Goal: Information Seeking & Learning: Learn about a topic

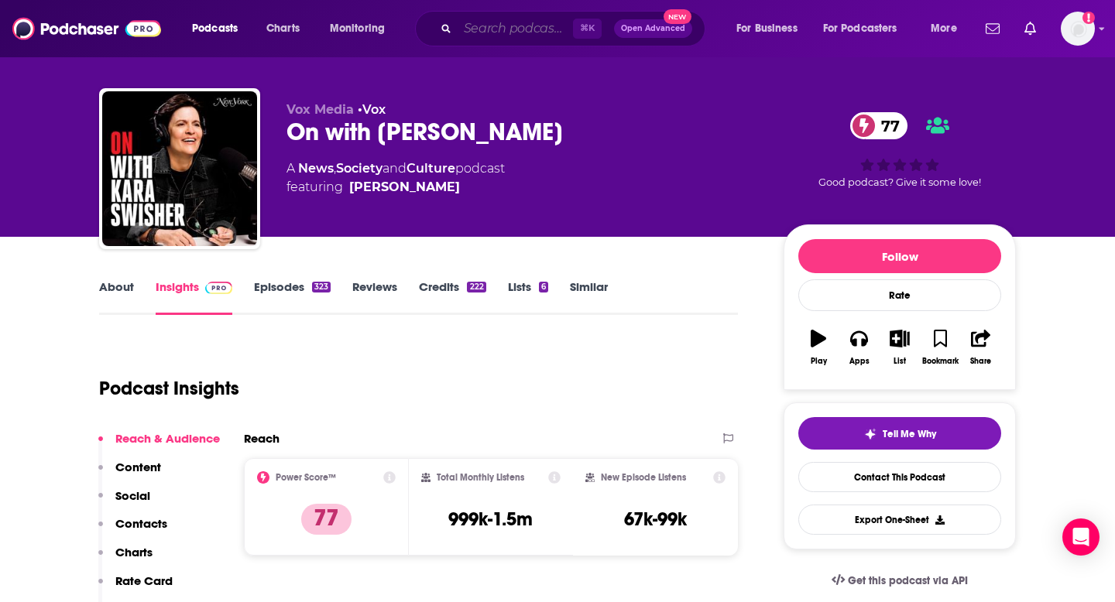
scroll to position [15, 0]
click at [505, 22] on input "Search podcasts, credits, & more..." at bounding box center [515, 28] width 115 height 25
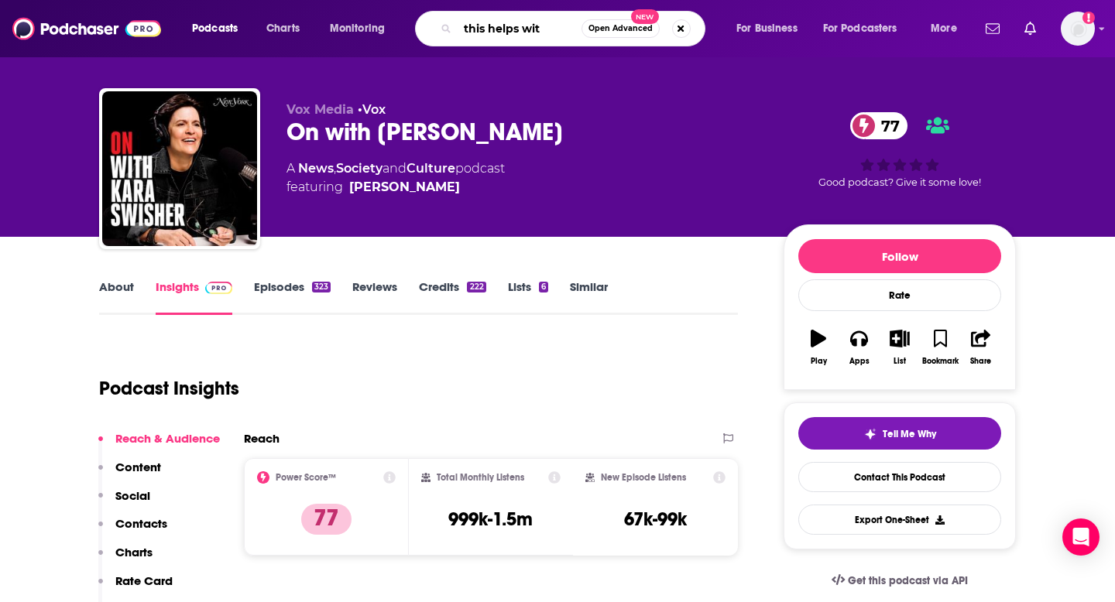
type input "this helps with"
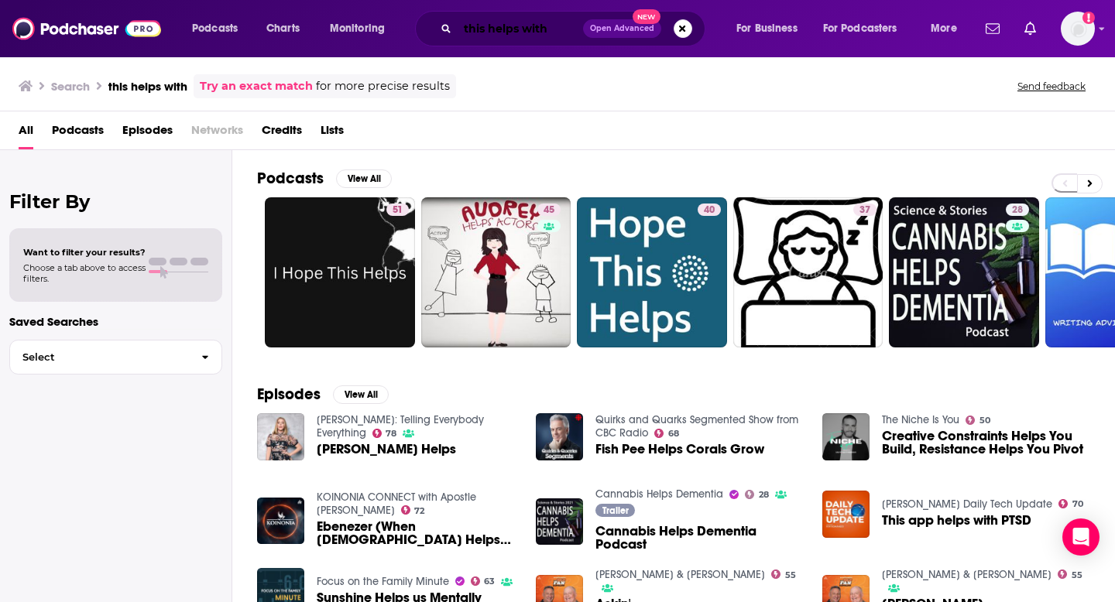
click at [553, 31] on input "this helps with" at bounding box center [520, 28] width 125 height 25
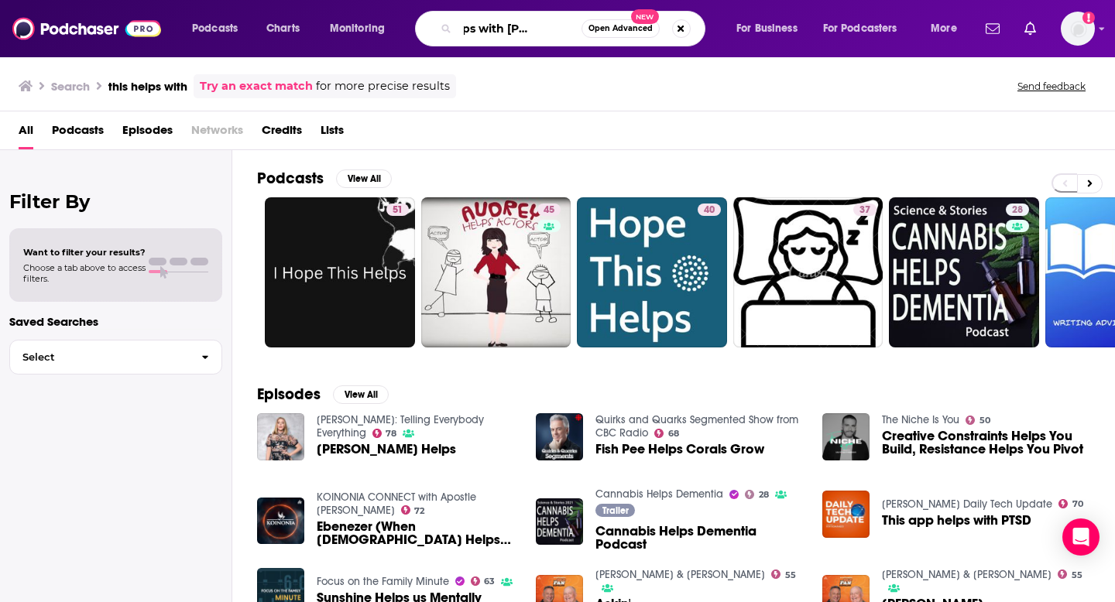
scroll to position [0, 65]
type input "this helps with [PERSON_NAME]"
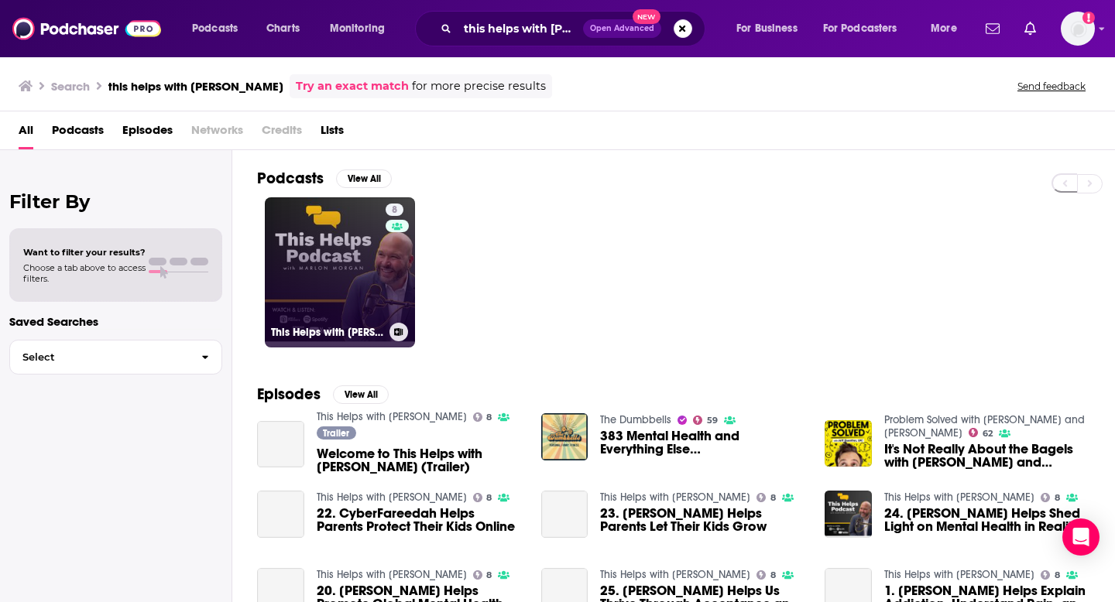
click at [336, 271] on link "8 This Helps with [PERSON_NAME]" at bounding box center [340, 272] width 150 height 150
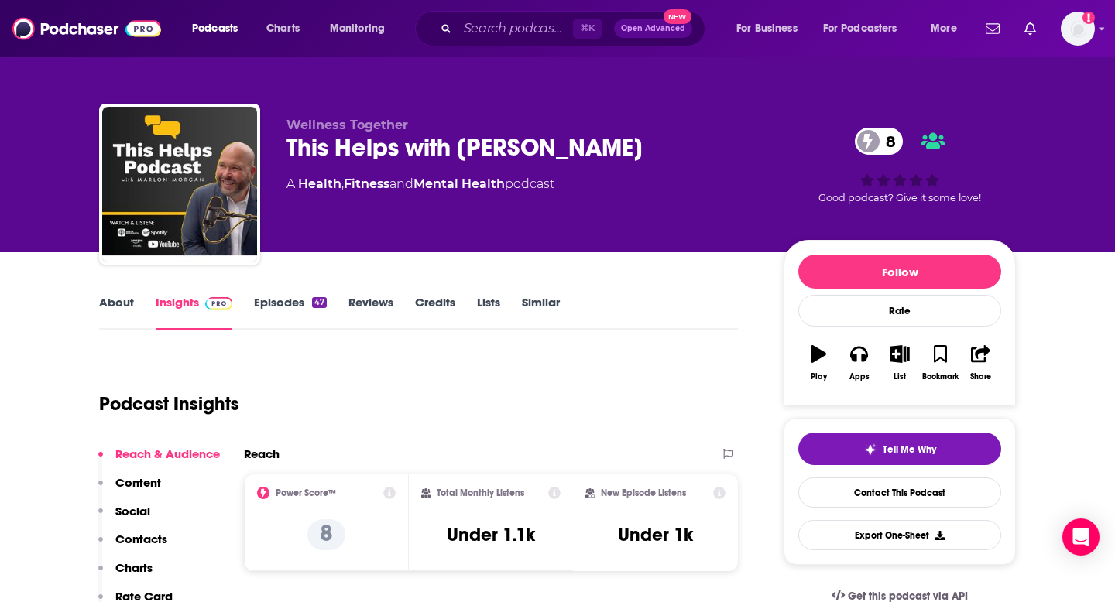
click at [122, 303] on link "About" at bounding box center [116, 313] width 35 height 36
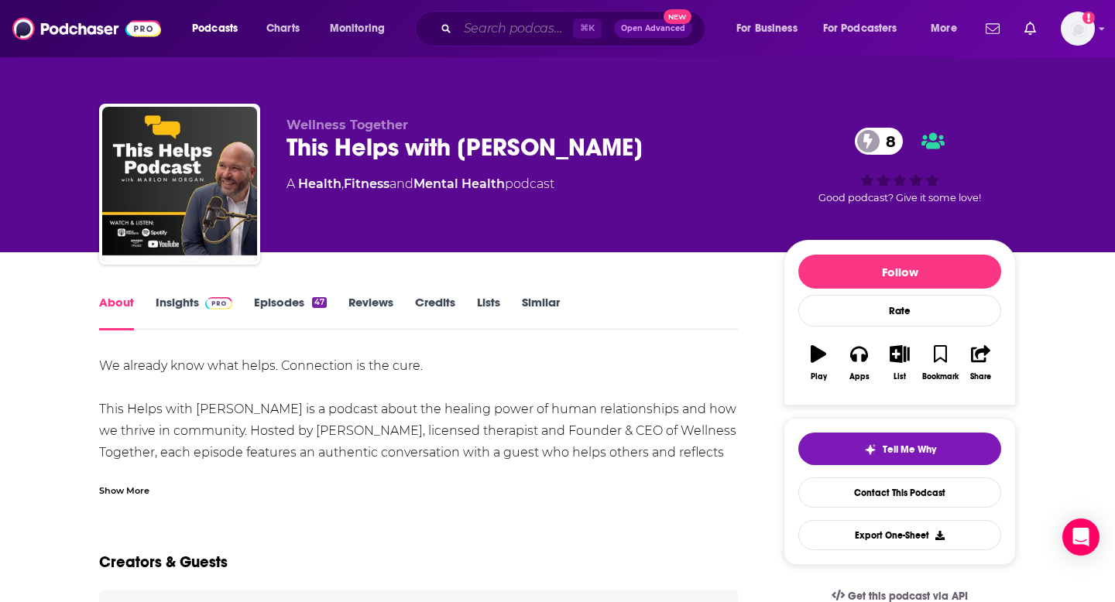
click at [506, 40] on input "Search podcasts, credits, & more..." at bounding box center [515, 28] width 115 height 25
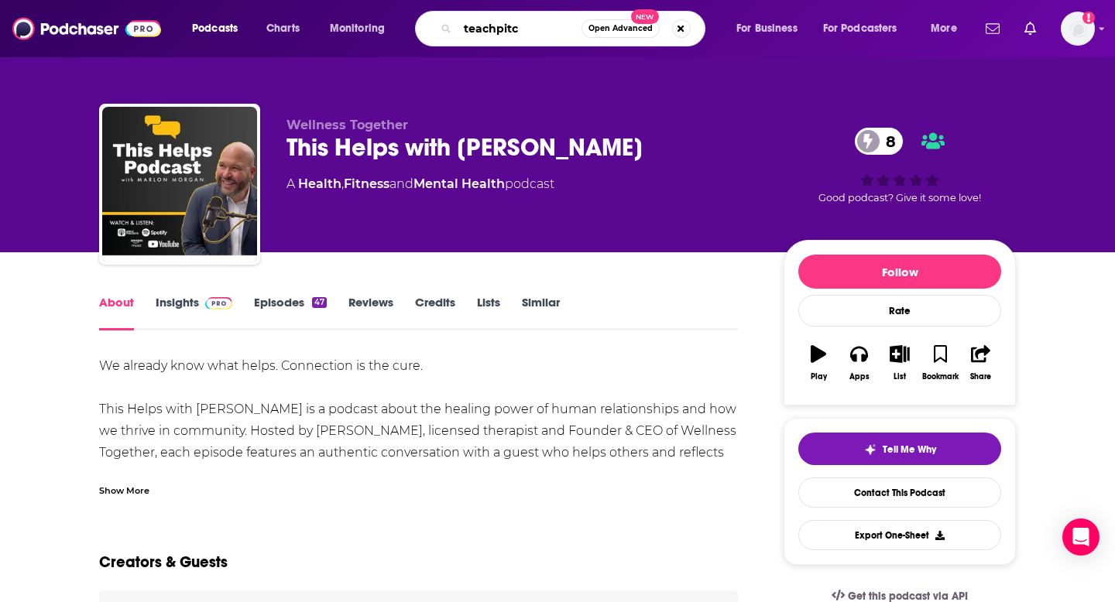
type input "teachpitch"
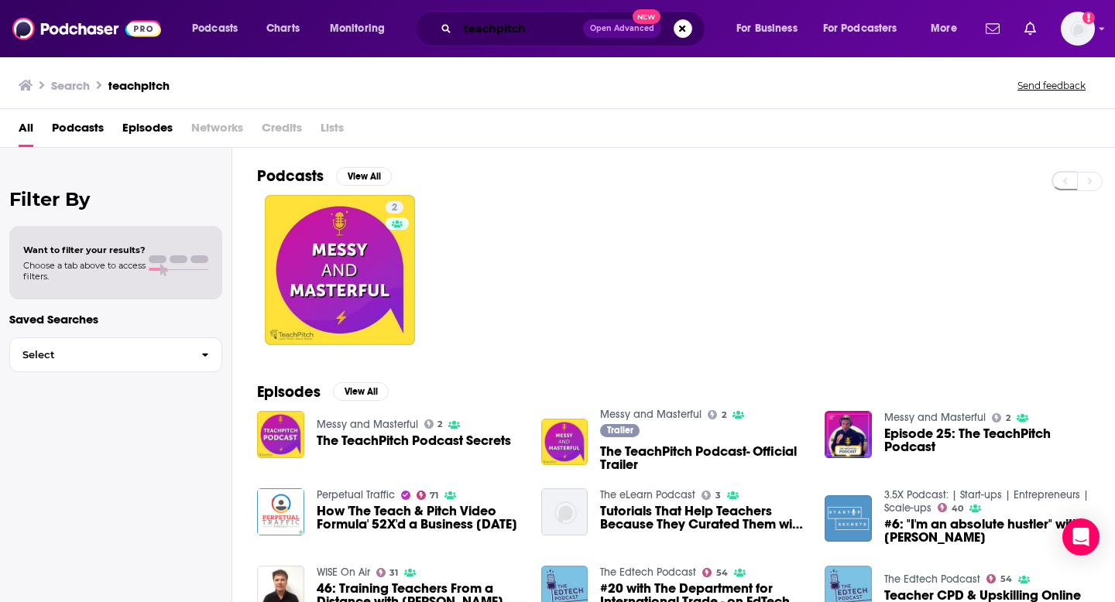
click at [495, 33] on input "teachpitch" at bounding box center [520, 28] width 125 height 25
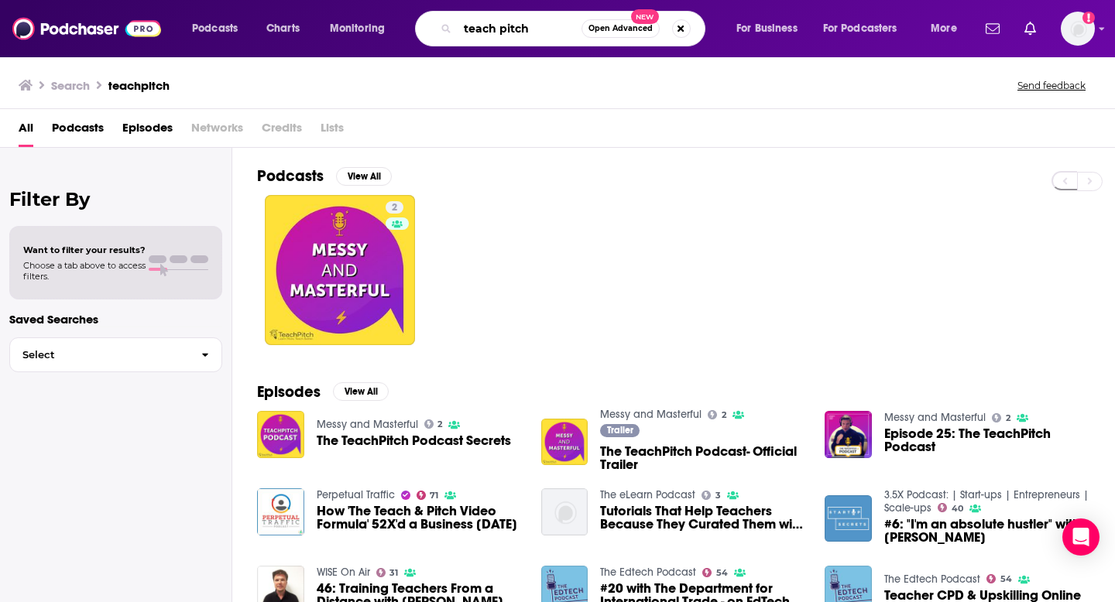
type input "teach pitch"
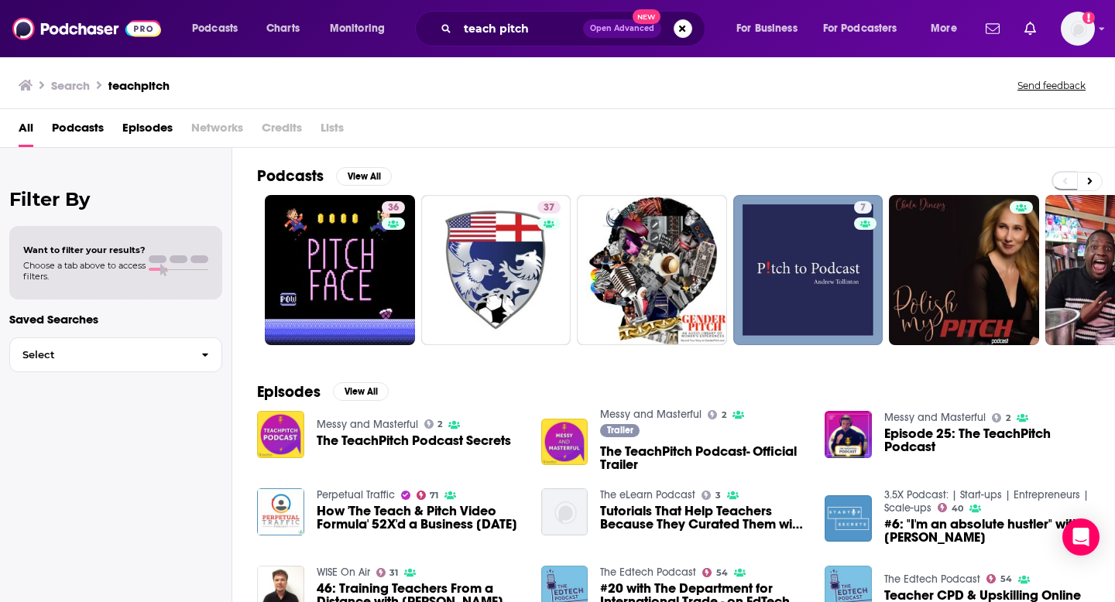
click at [364, 438] on span "The TeachPitch Podcast Secrets" at bounding box center [414, 440] width 194 height 13
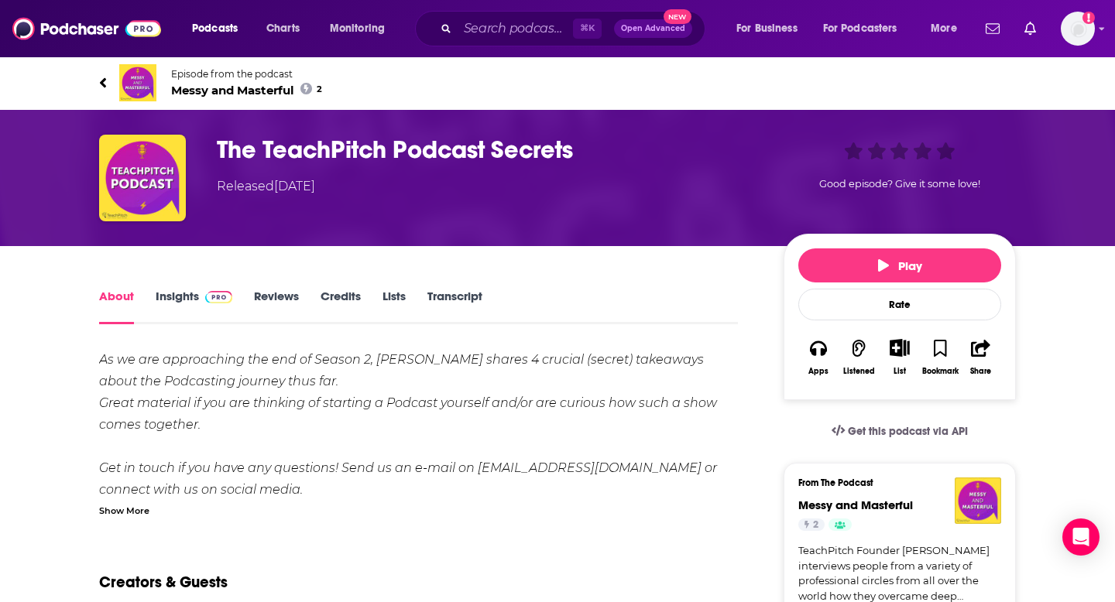
click at [187, 298] on link "Insights" at bounding box center [194, 307] width 77 height 36
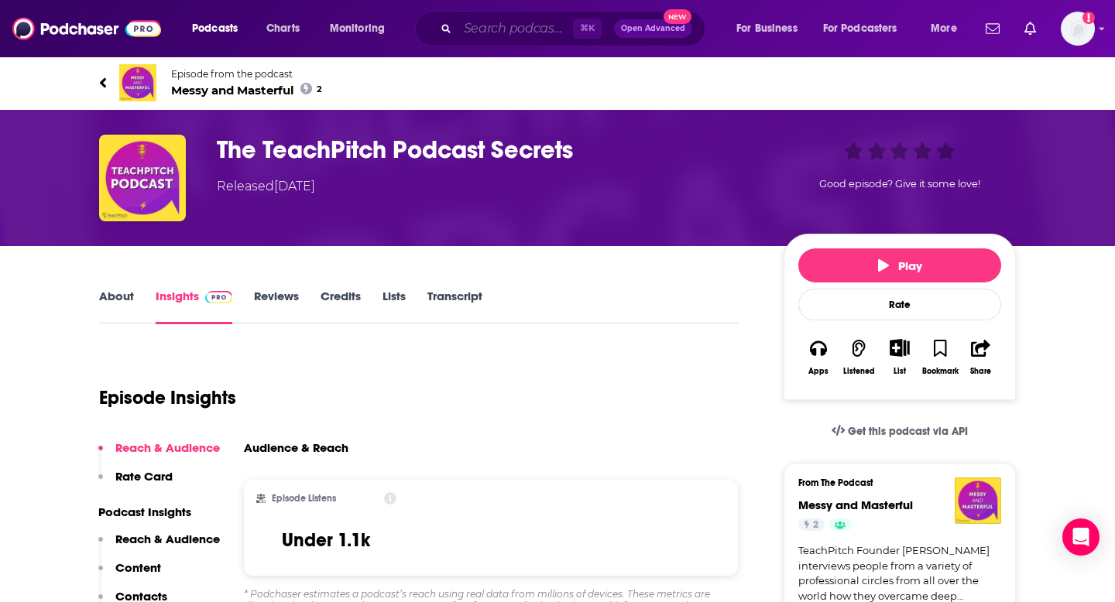
click at [485, 25] on input "Search podcasts, credits, & more..." at bounding box center [515, 28] width 115 height 25
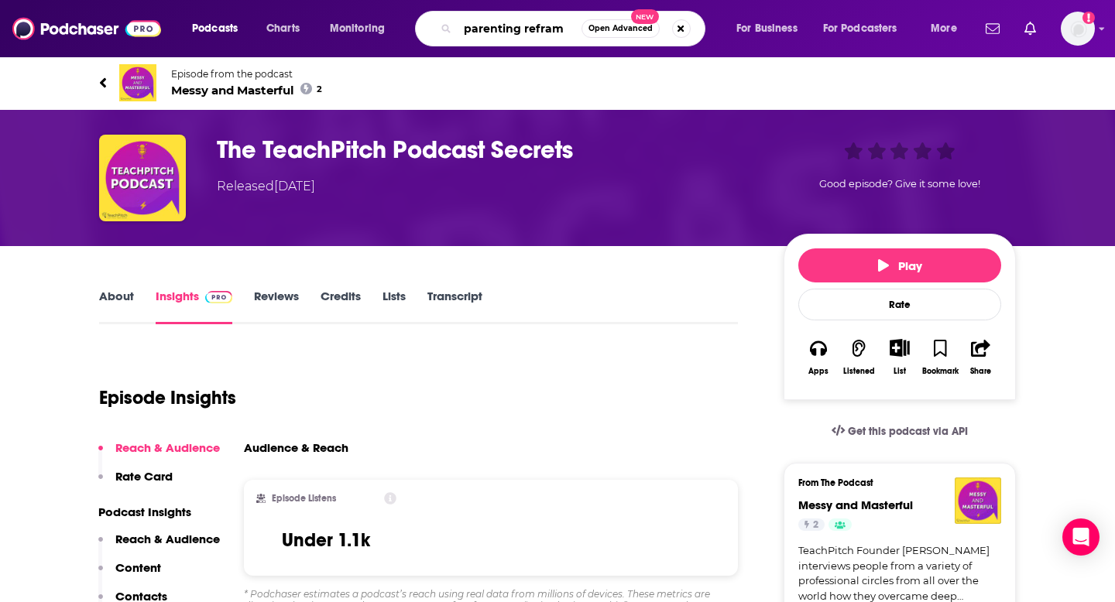
type input "parenting reframe"
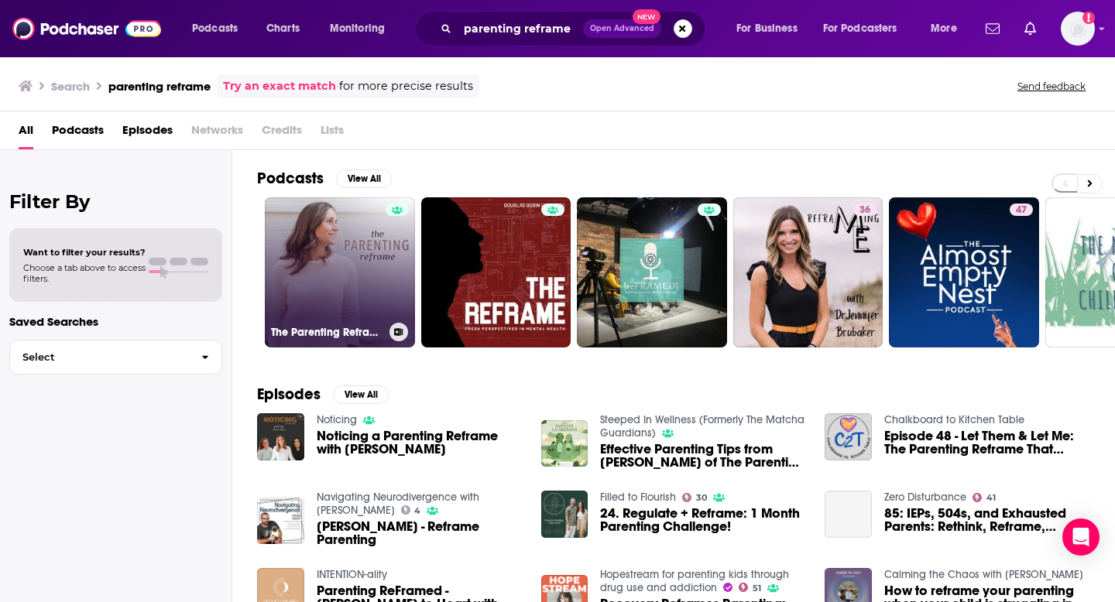
click at [332, 255] on link "The Parenting Reframe" at bounding box center [340, 272] width 150 height 150
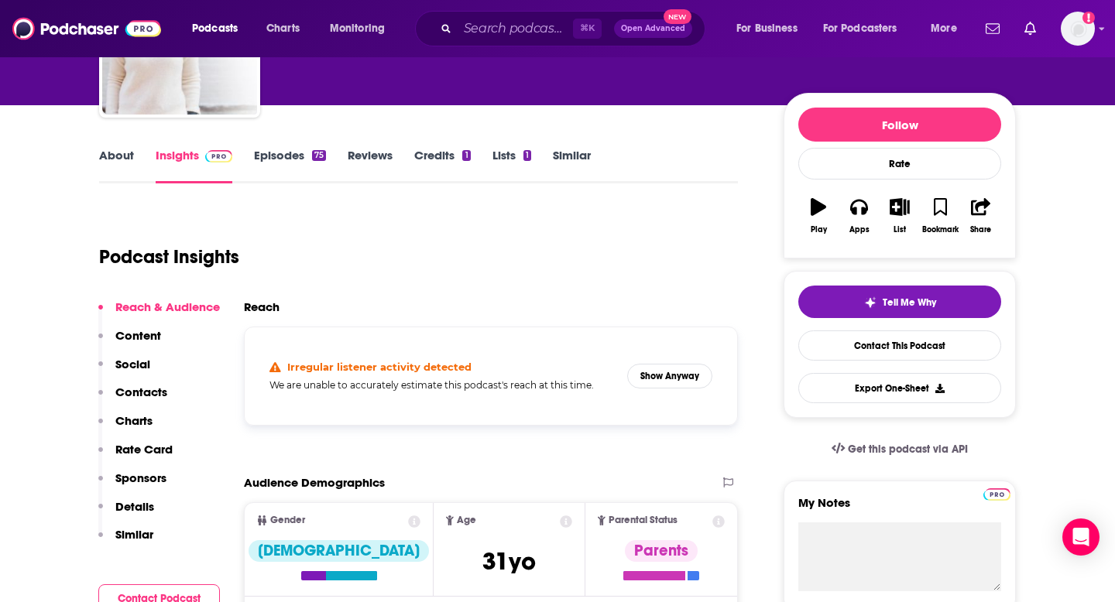
scroll to position [144, 0]
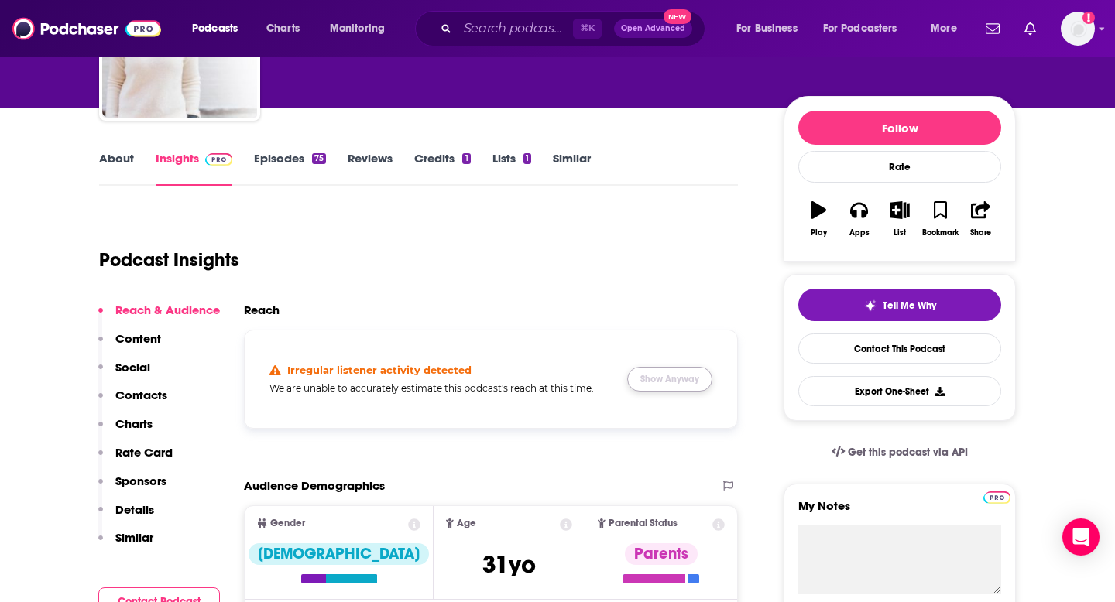
click at [680, 381] on button "Show Anyway" at bounding box center [669, 379] width 85 height 25
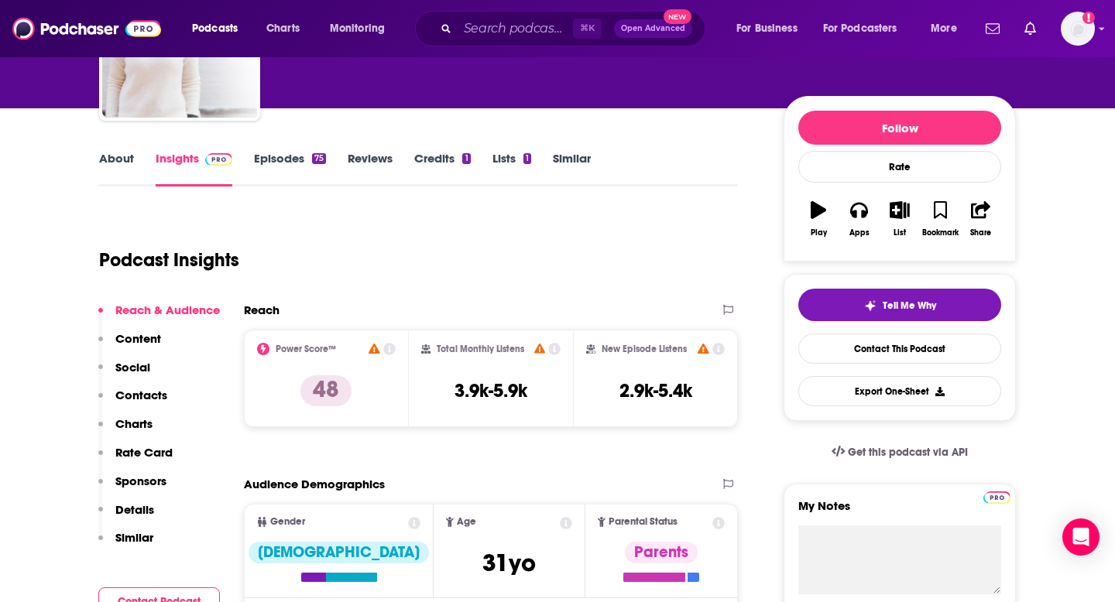
click at [192, 159] on link "Insights" at bounding box center [194, 169] width 77 height 36
click at [250, 159] on div "Insights" at bounding box center [205, 169] width 98 height 36
click at [274, 159] on link "Episodes 75" at bounding box center [290, 169] width 72 height 36
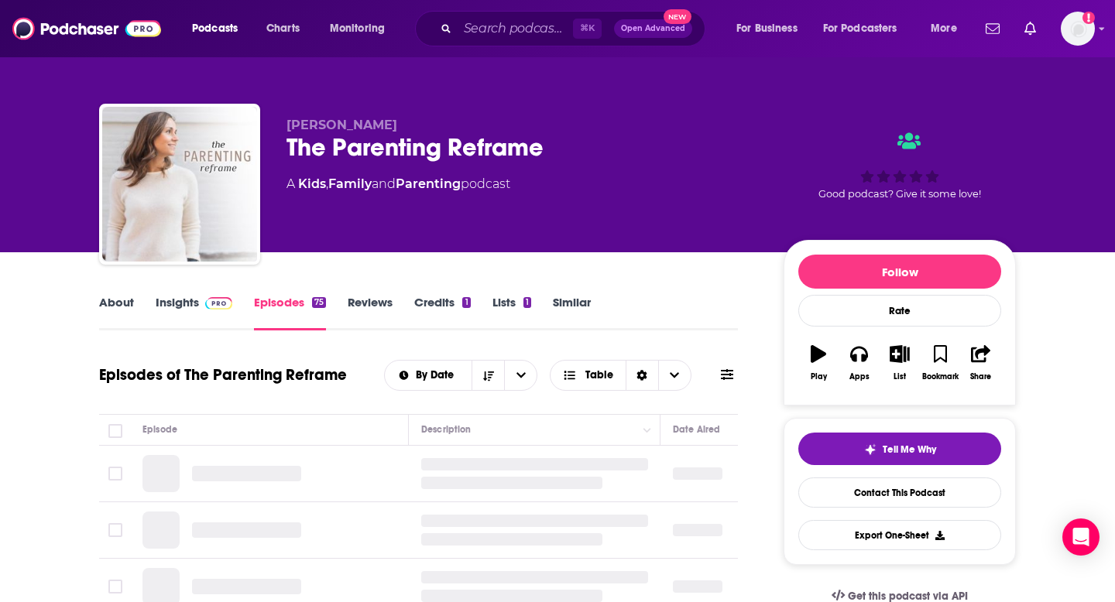
click at [184, 310] on link "Insights" at bounding box center [194, 313] width 77 height 36
